Goal: Register for event/course

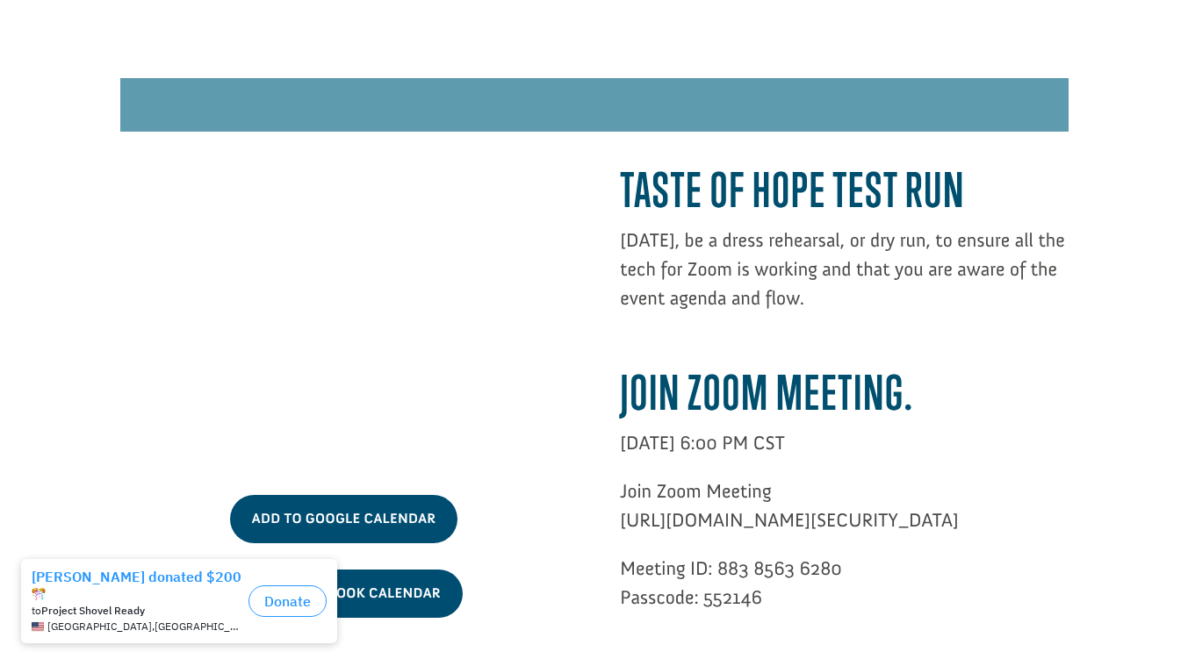
scroll to position [4623, 0]
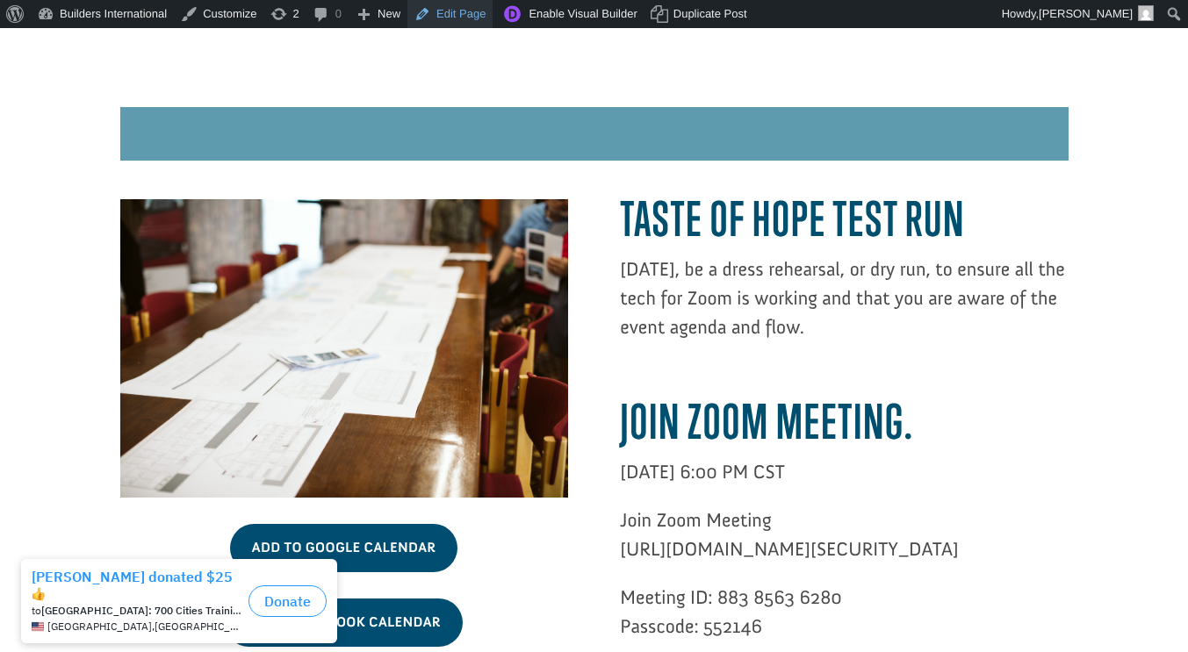
click at [457, 17] on link "Edit Page" at bounding box center [449, 14] width 85 height 28
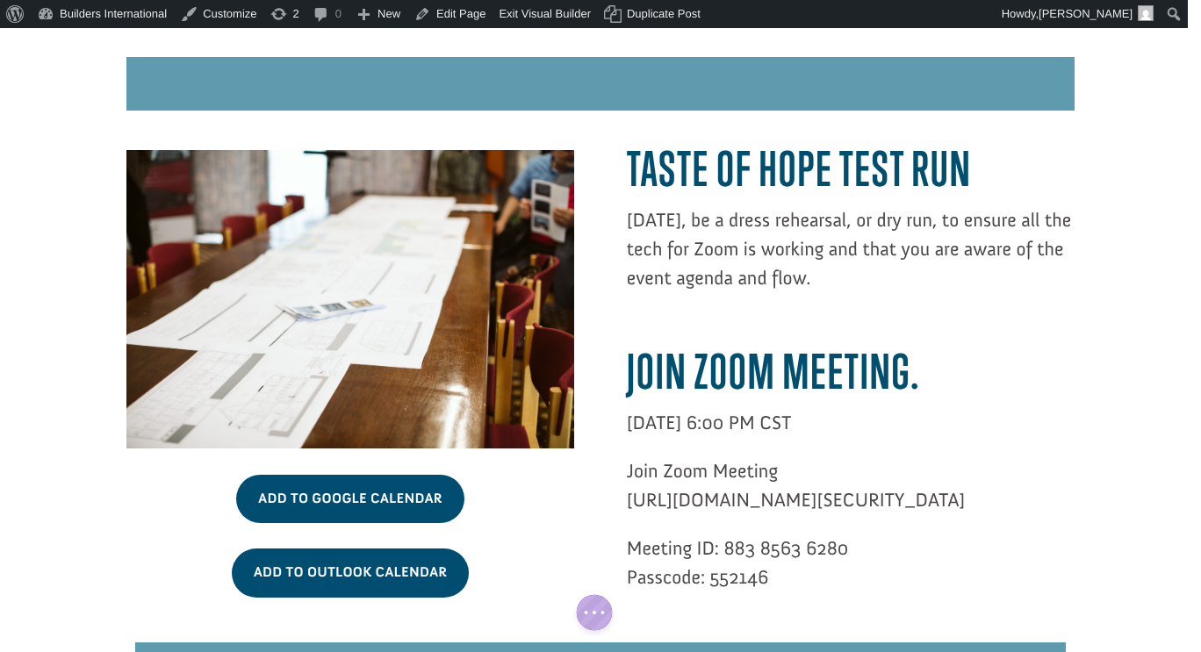
scroll to position [4605, 0]
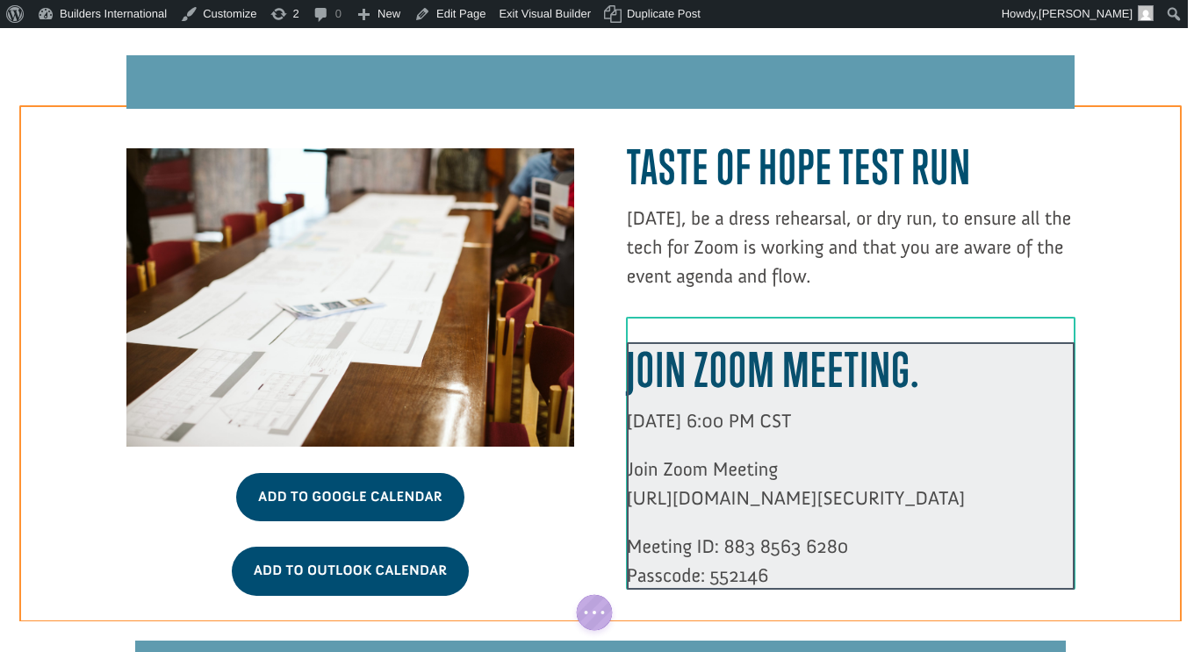
click at [687, 392] on div at bounding box center [851, 466] width 448 height 248
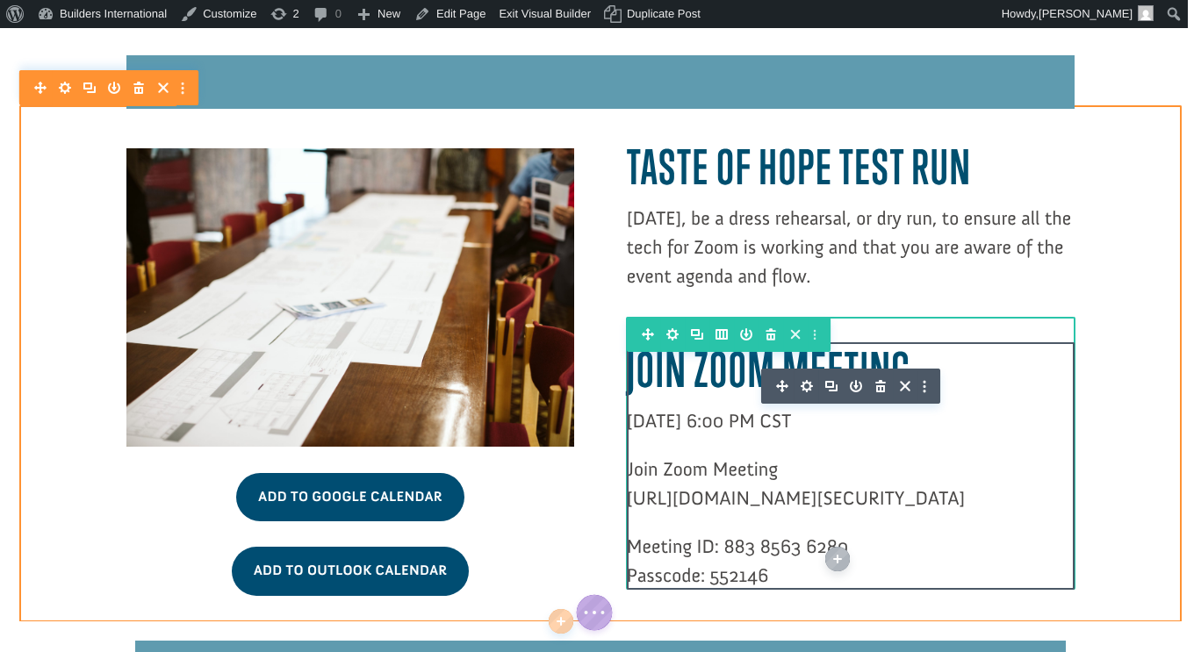
click at [712, 409] on span "[DATE] 6:00 PM CST" at bounding box center [709, 421] width 165 height 24
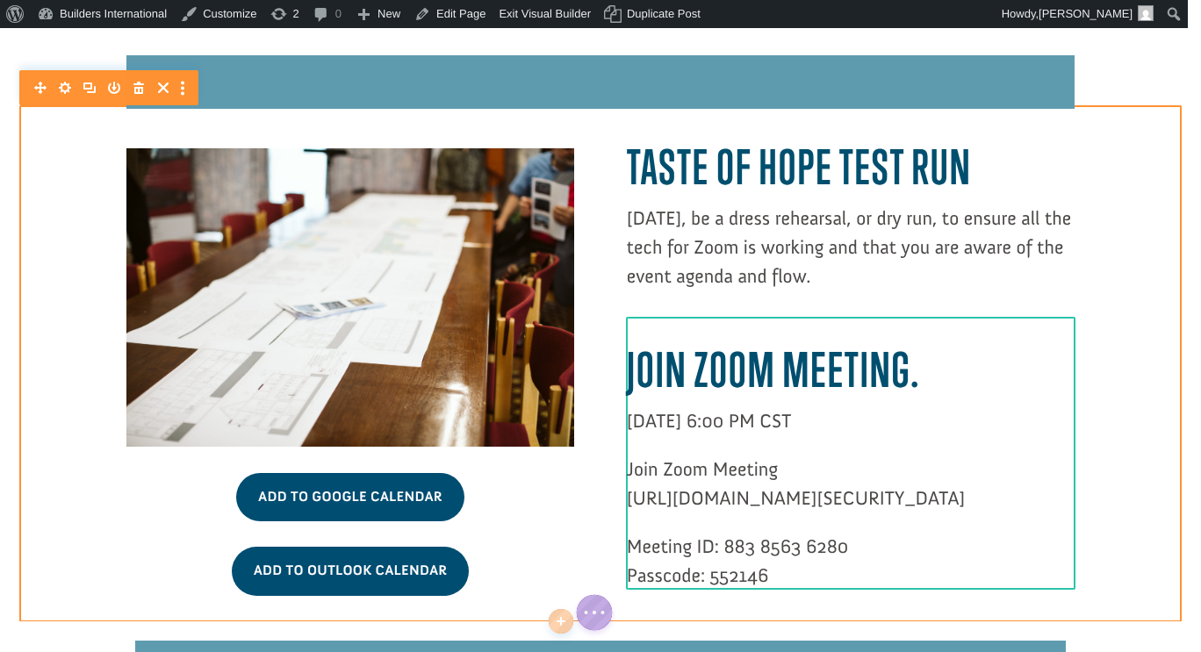
click at [718, 409] on span "[DATE] 6:00 PM CST" at bounding box center [709, 421] width 165 height 24
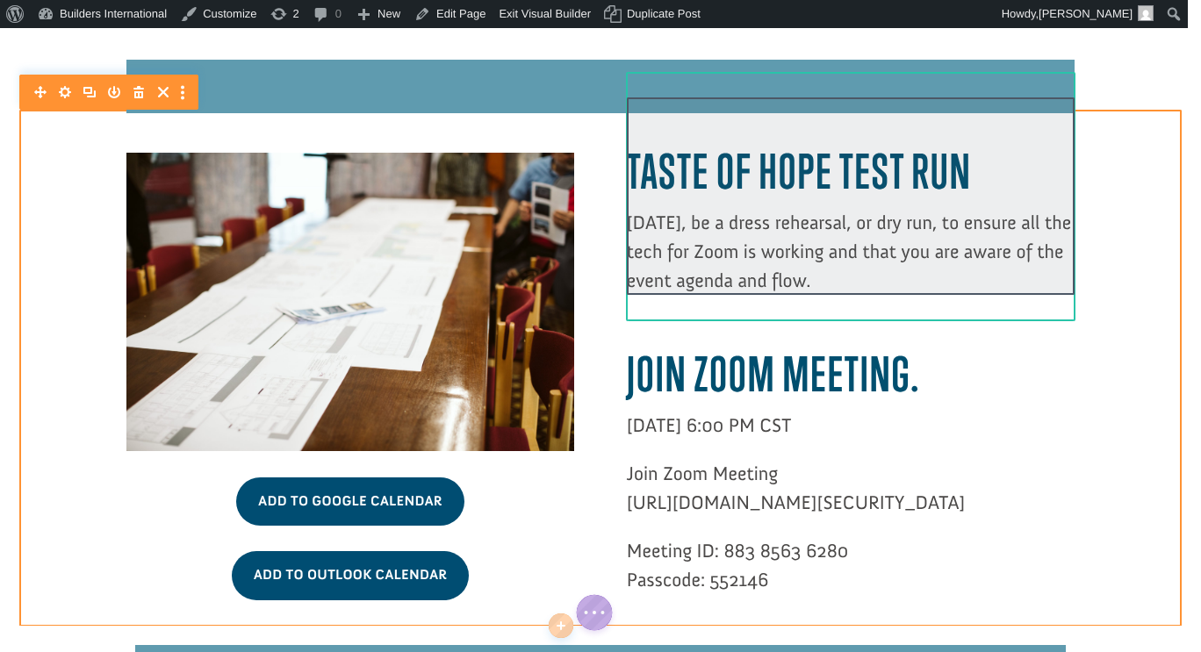
scroll to position [4603, 0]
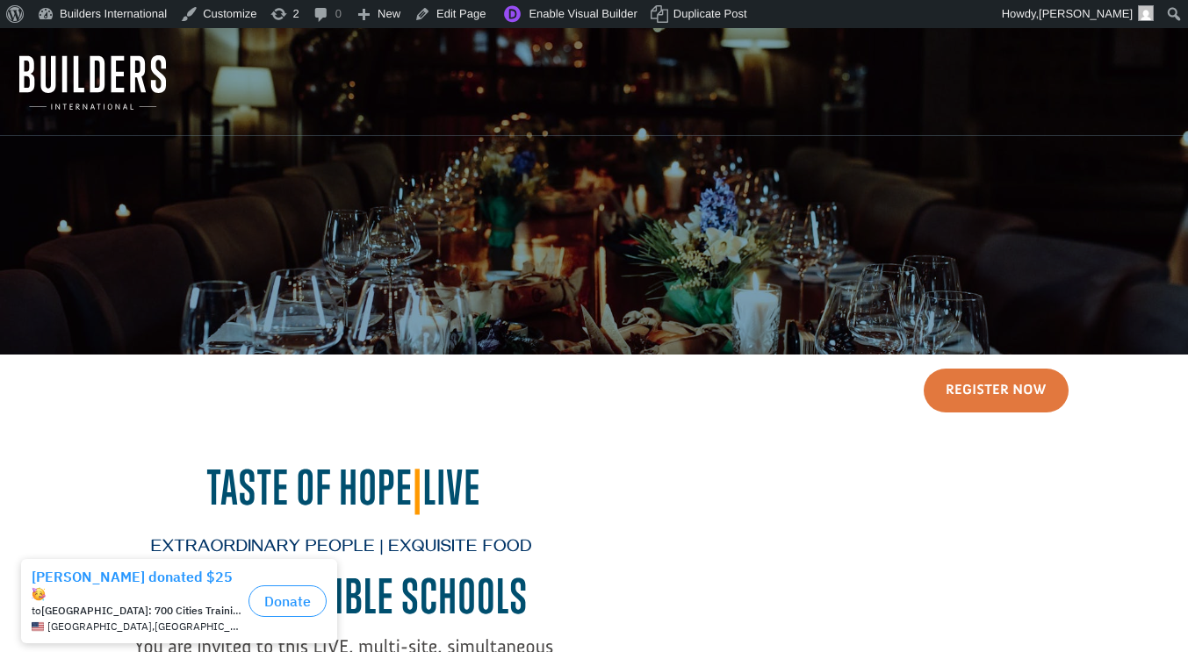
click at [501, 402] on div "Register Now" at bounding box center [594, 391] width 948 height 45
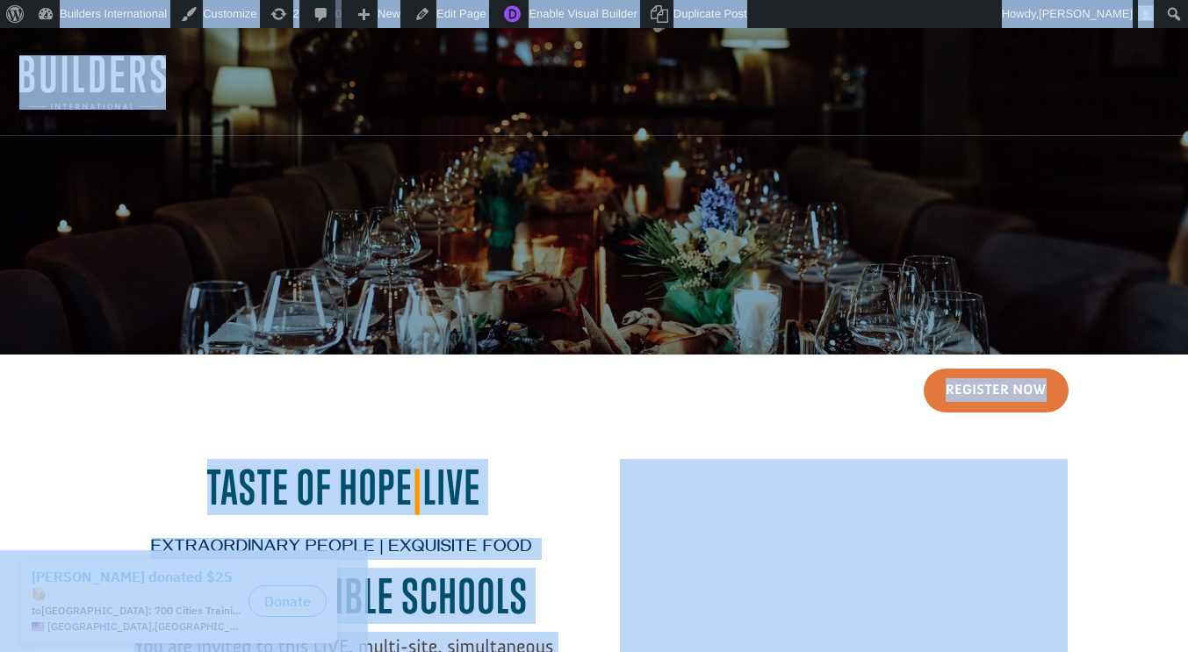
copy body "Taste Of Hope - European Bible School Register Now Taste of Hope | Live Extraor…"
